Goal: Browse casually: Explore the website without a specific task or goal

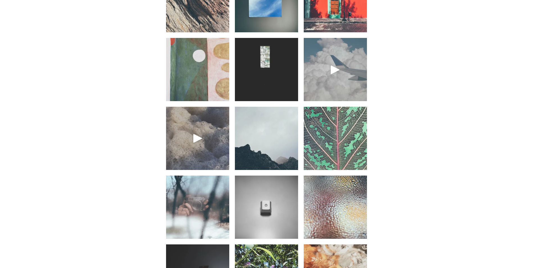
scroll to position [422, 0]
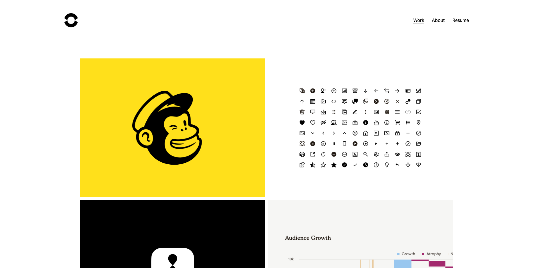
click at [189, 117] on div "1 Click Automations" at bounding box center [172, 127] width 185 height 139
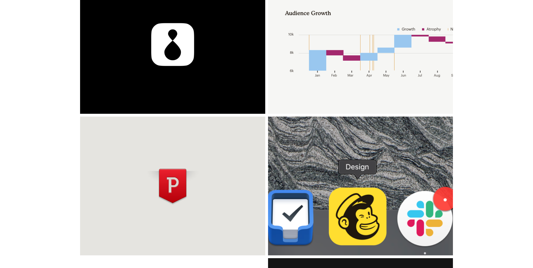
scroll to position [371, 0]
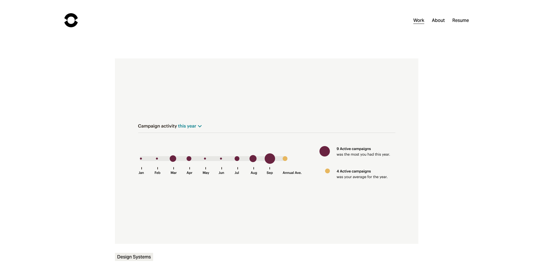
scroll to position [169, 0]
